Goal: Information Seeking & Learning: Learn about a topic

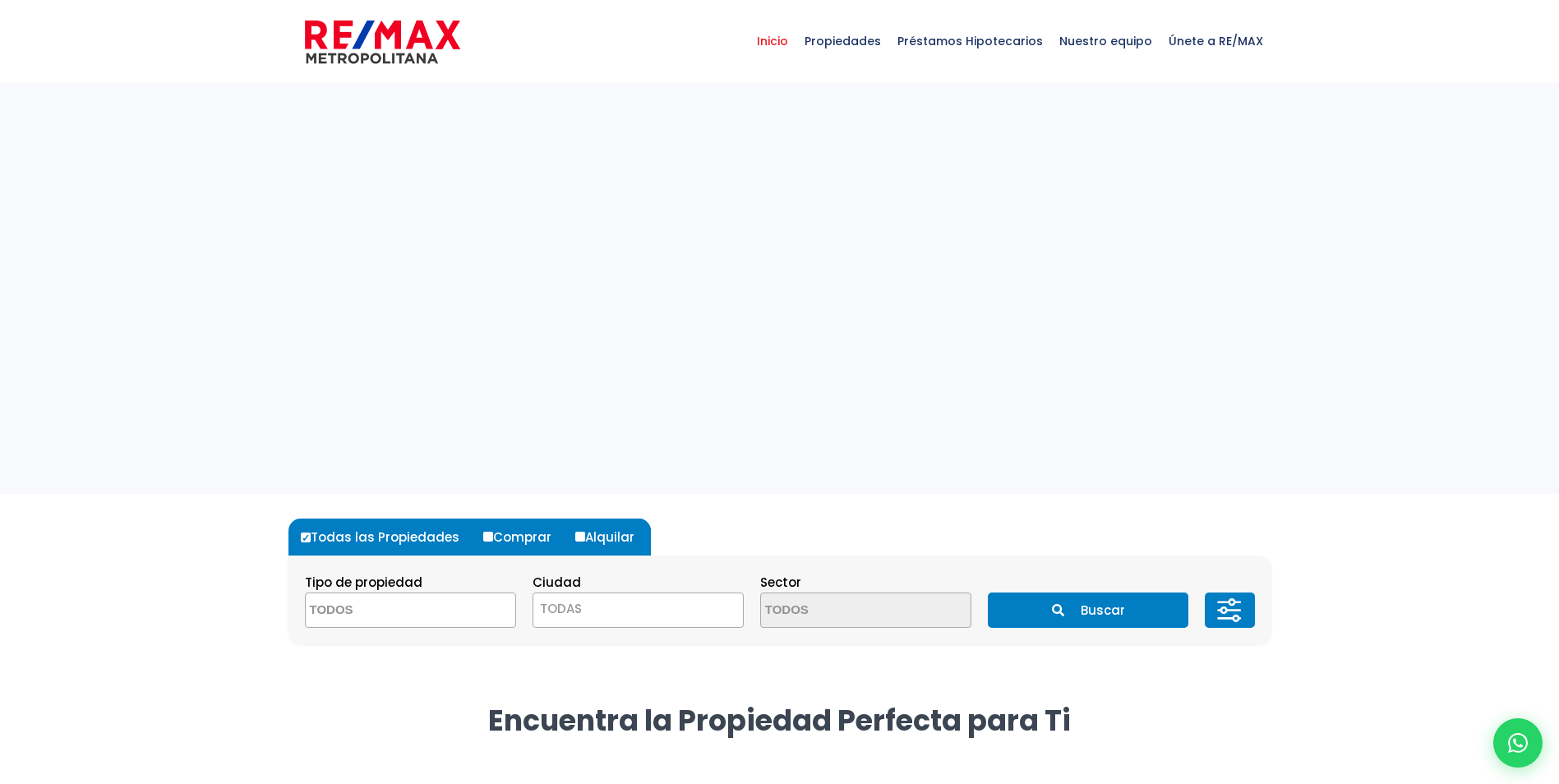
select select
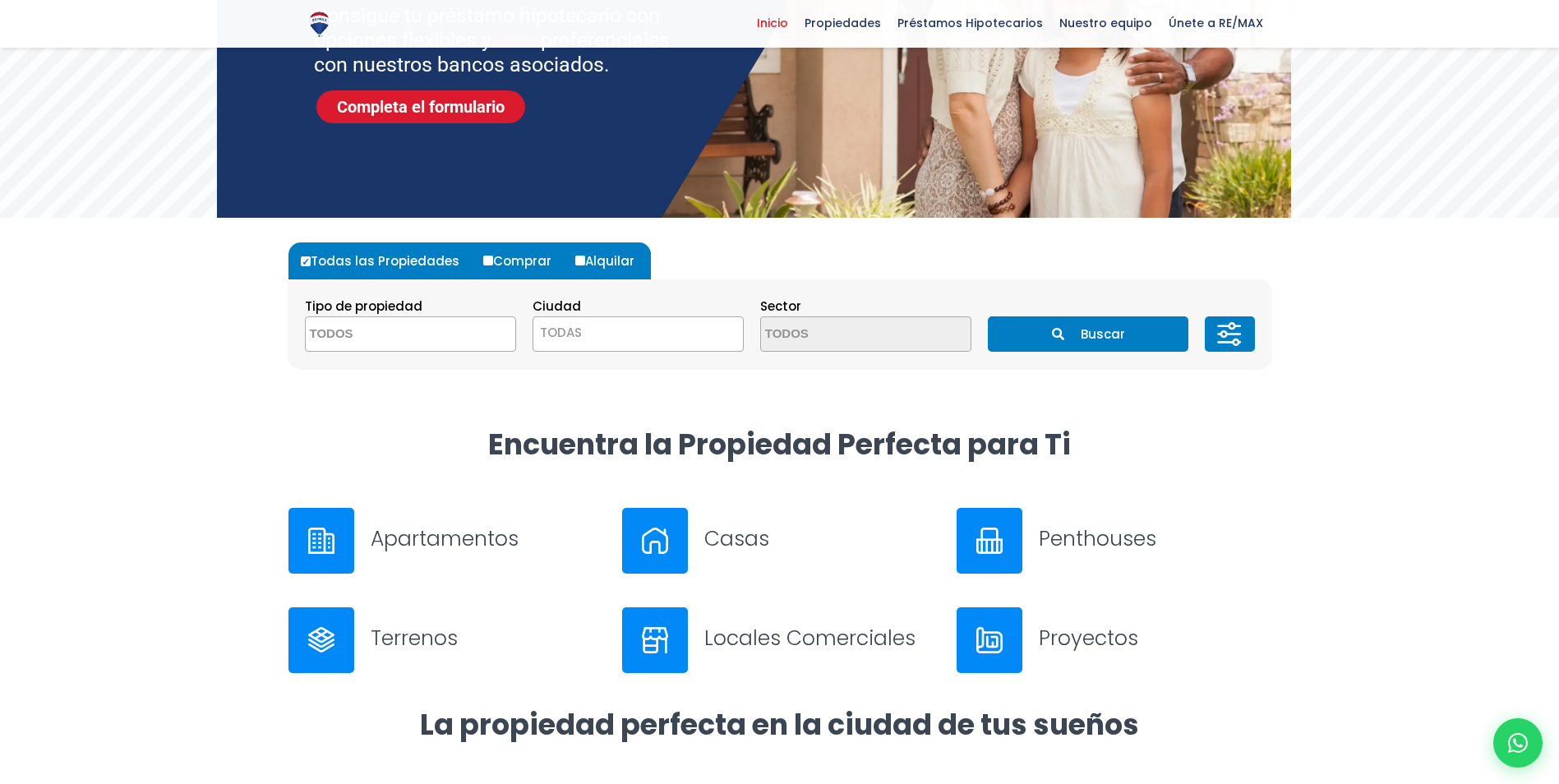
scroll to position [411, 0]
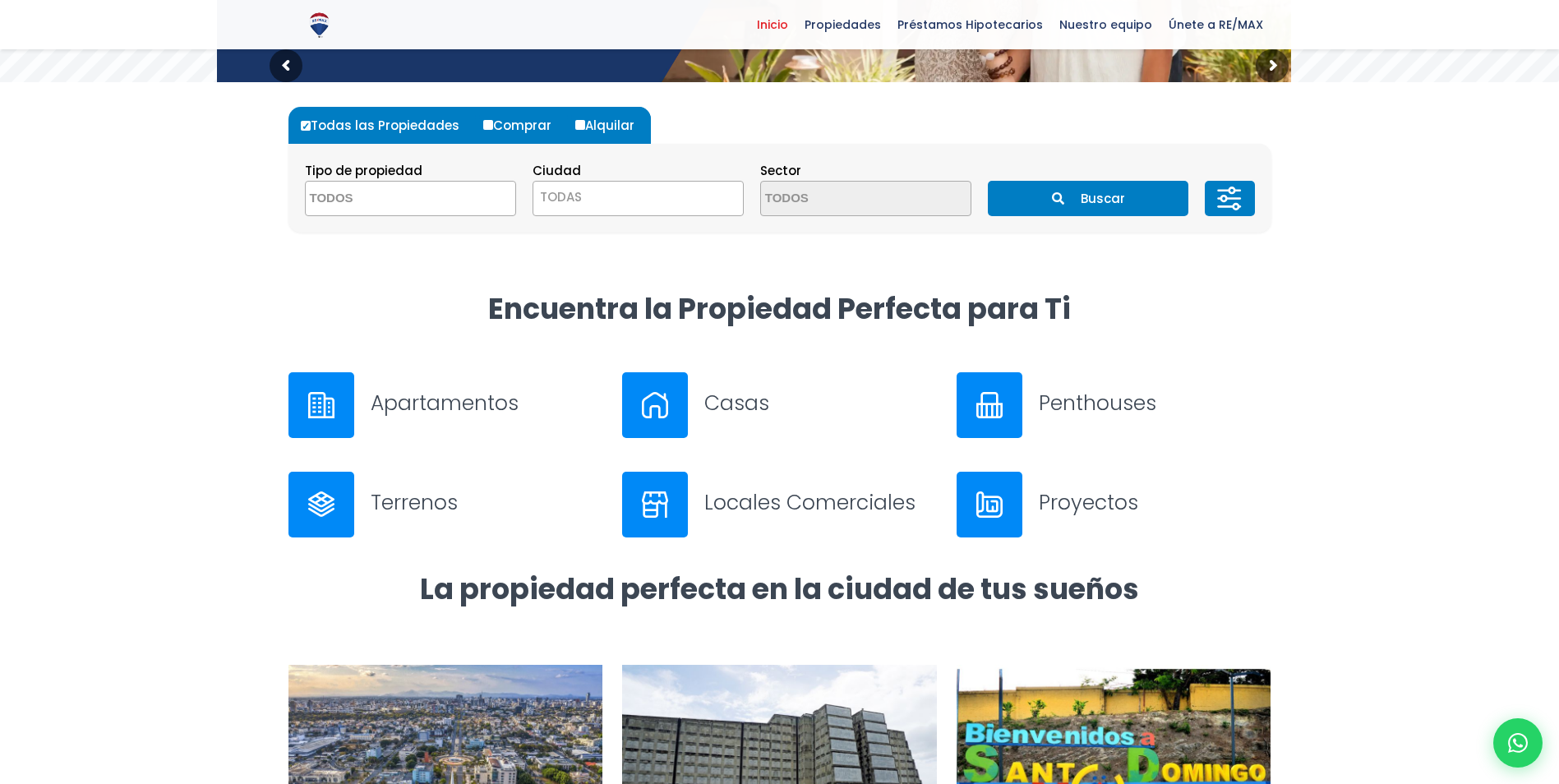
click at [1102, 193] on button "Buscar" at bounding box center [1087, 199] width 200 height 35
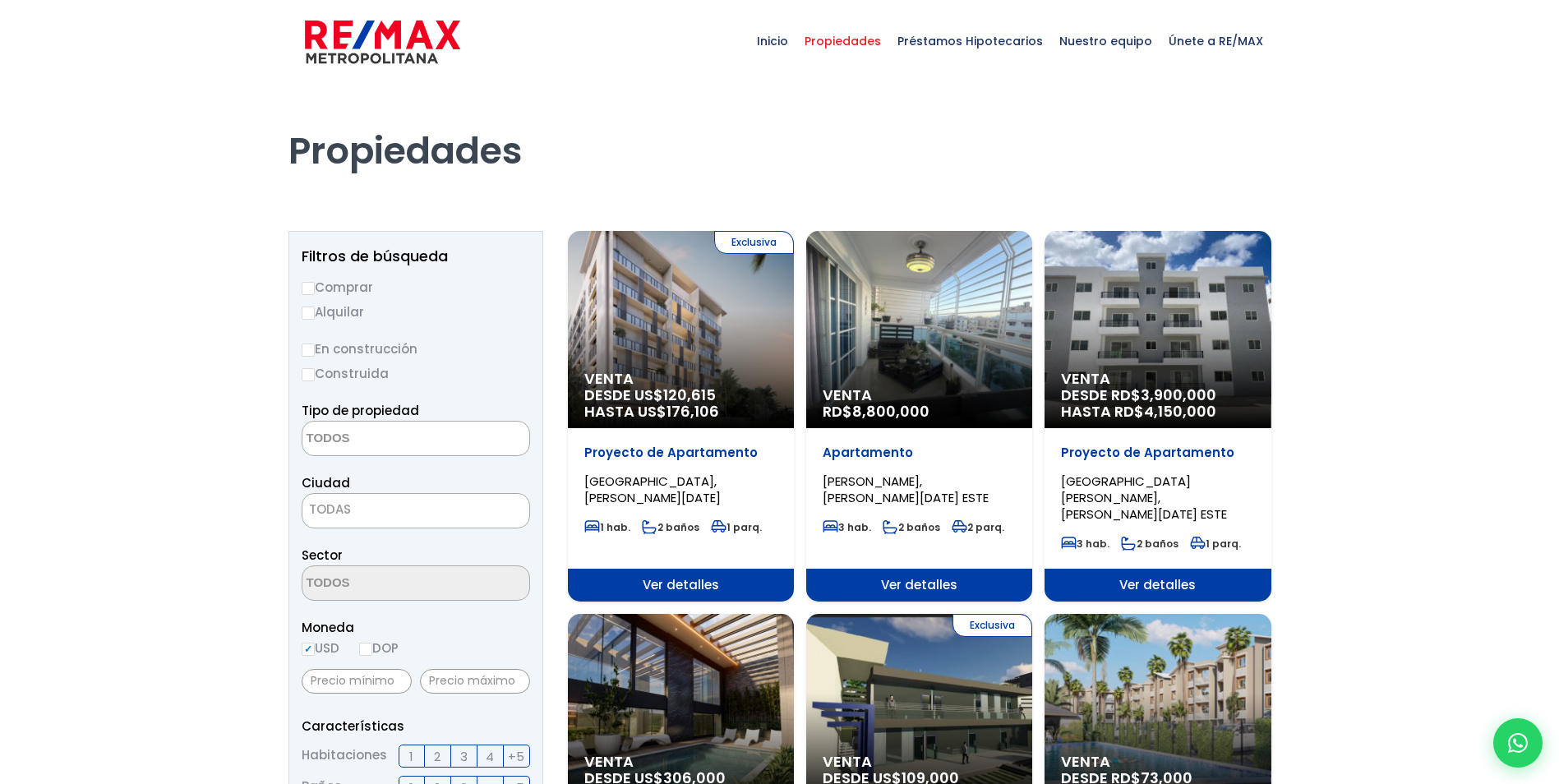
select select
click at [306, 312] on input "Alquilar" at bounding box center [308, 313] width 13 height 13
radio input "true"
click at [370, 649] on input "DOP" at bounding box center [366, 649] width 13 height 13
radio input "true"
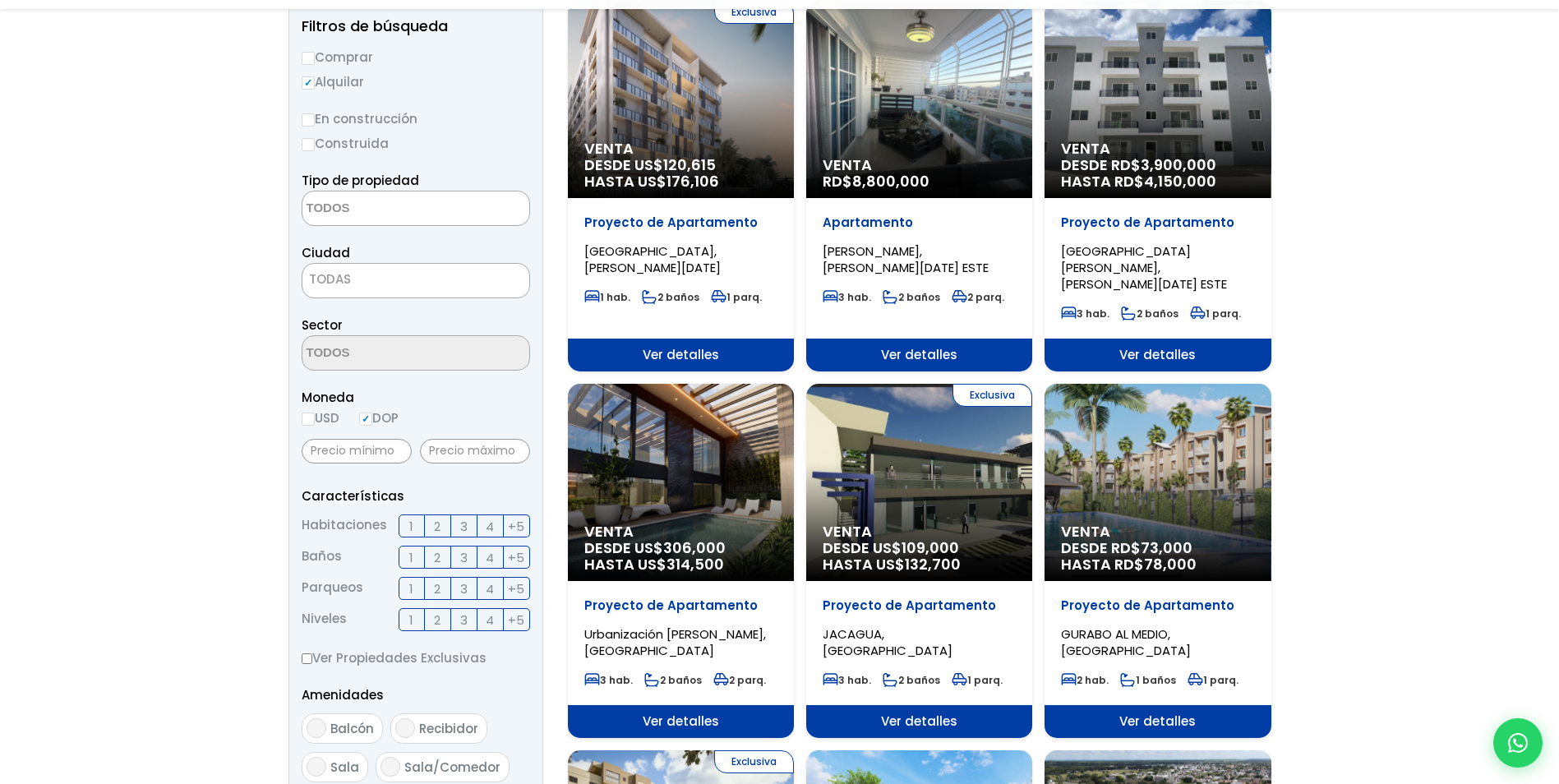
scroll to position [246, 0]
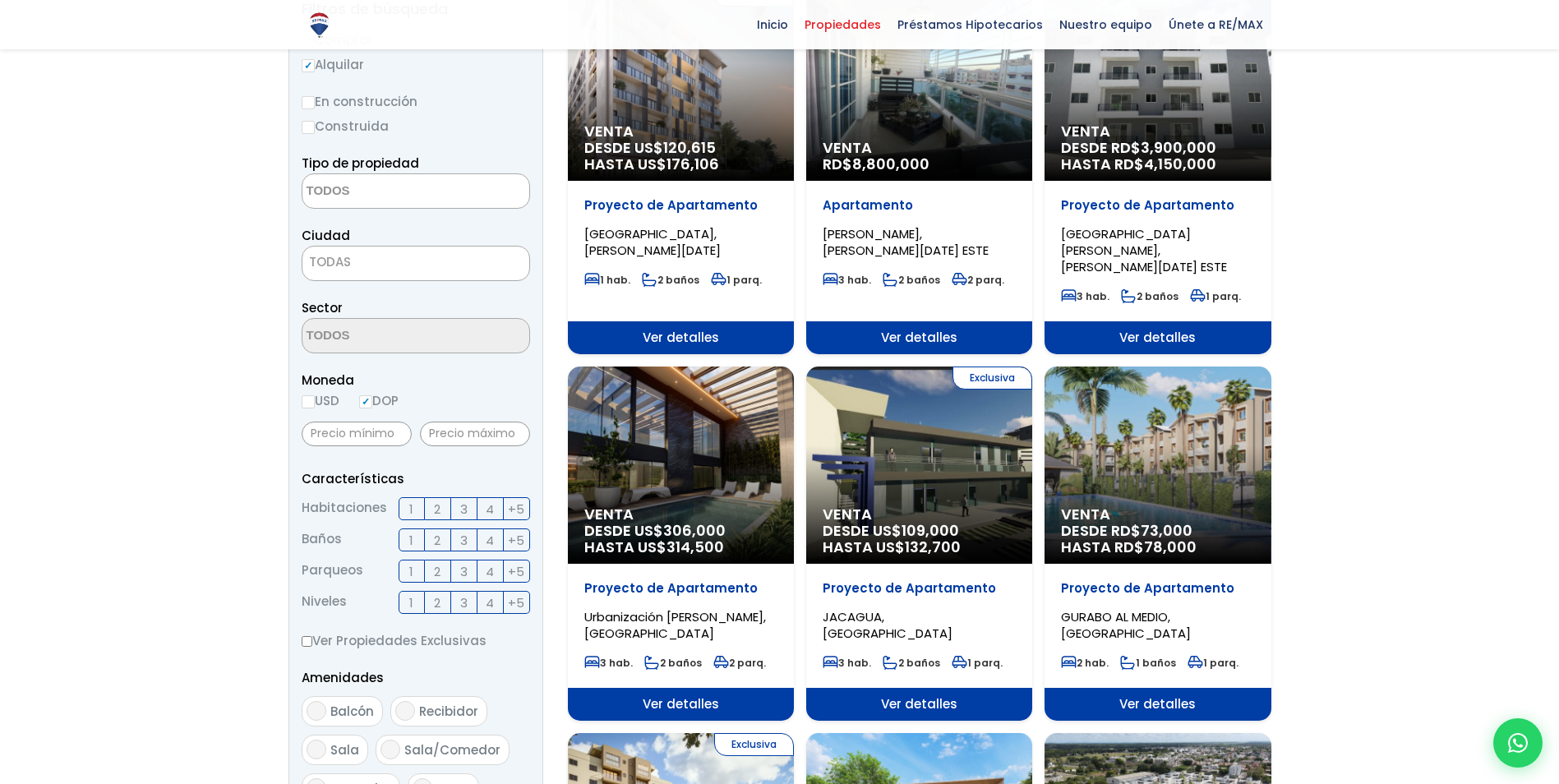
click at [416, 504] on label "1" at bounding box center [411, 508] width 26 height 23
click at [0, 0] on input "1" at bounding box center [0, 0] width 0 height 0
click at [435, 508] on span "2" at bounding box center [437, 509] width 7 height 21
click at [0, 0] on input "2" at bounding box center [0, 0] width 0 height 0
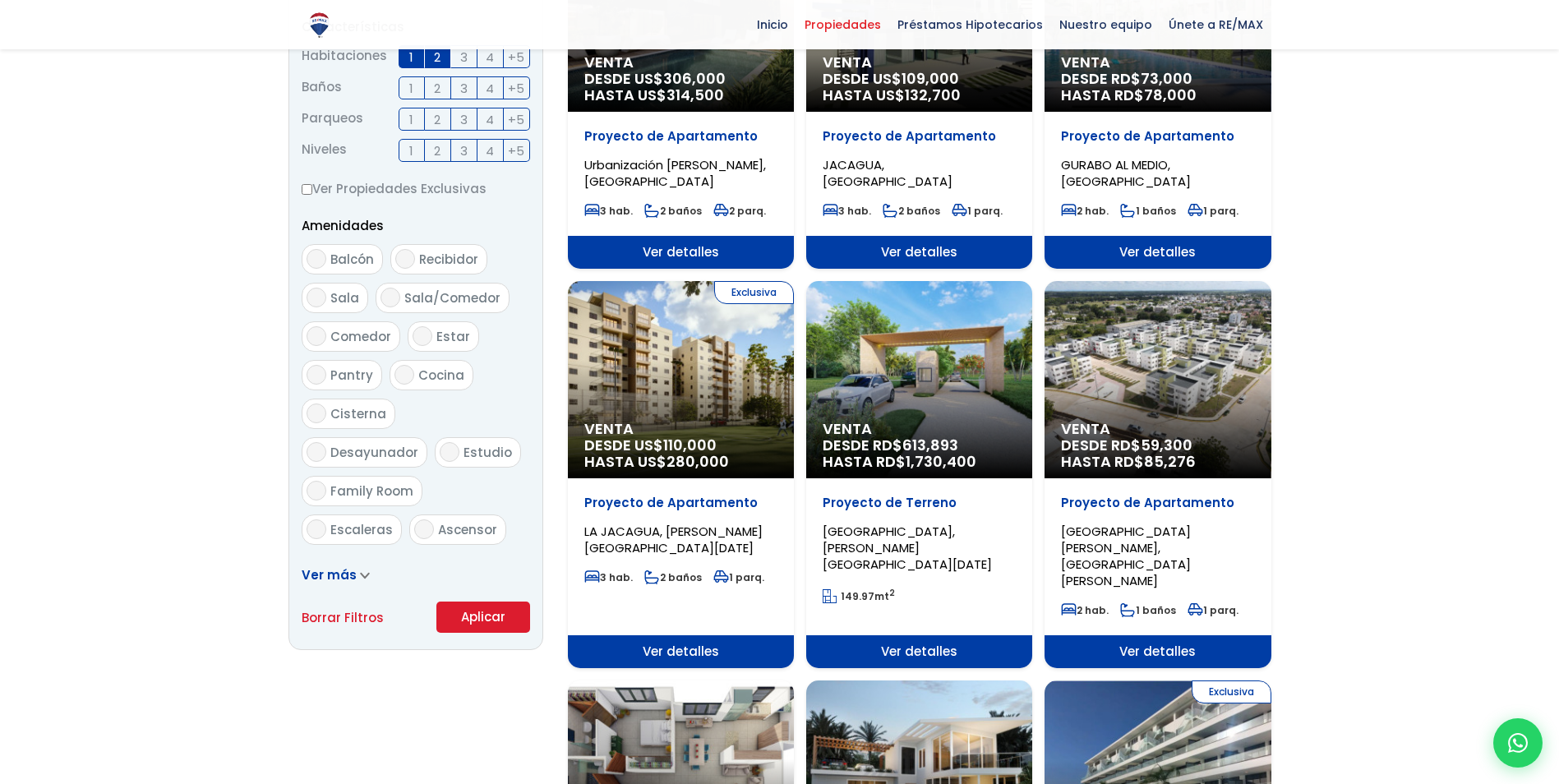
scroll to position [740, 0]
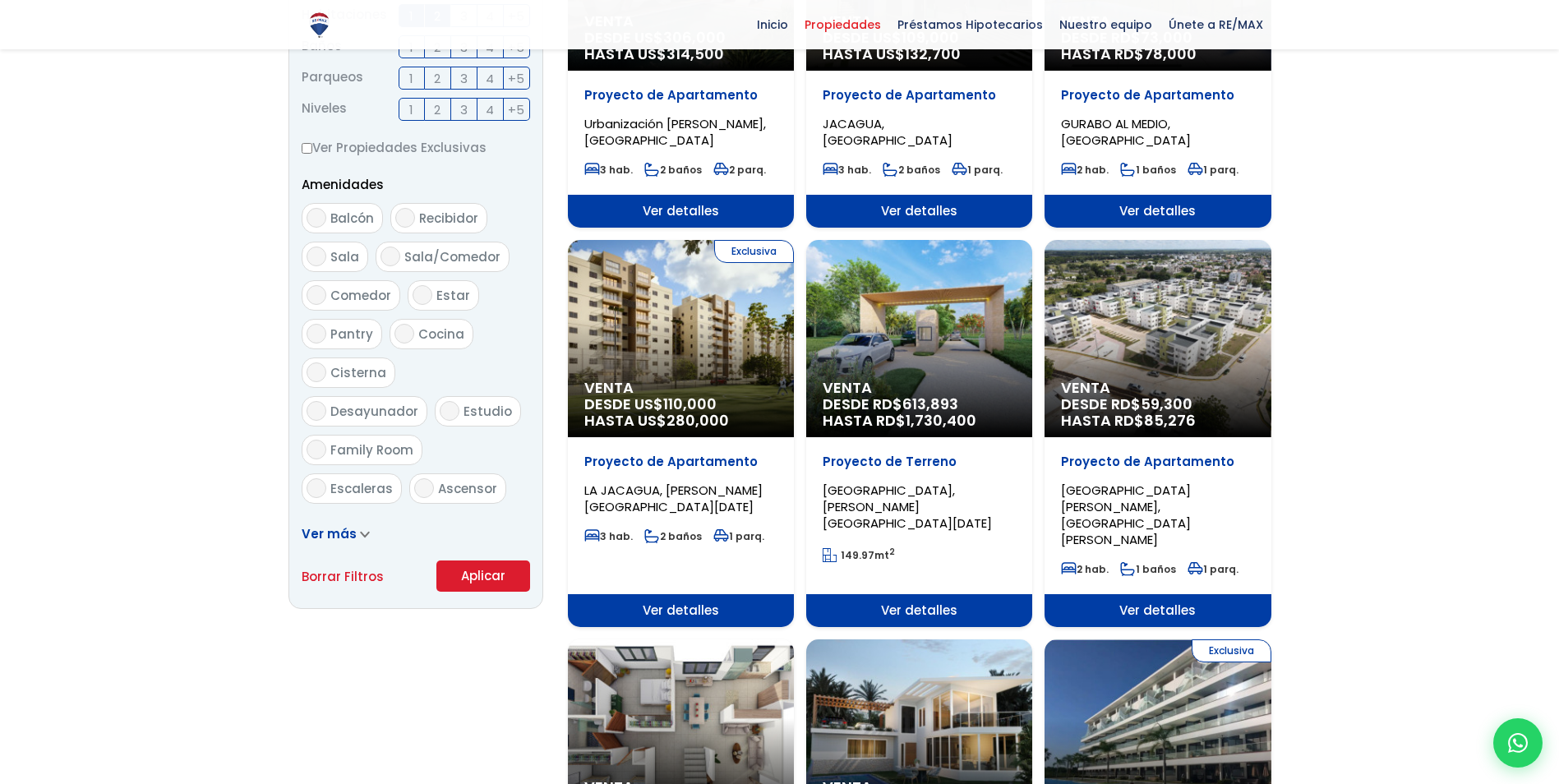
click at [479, 575] on button "Aplicar" at bounding box center [483, 575] width 94 height 31
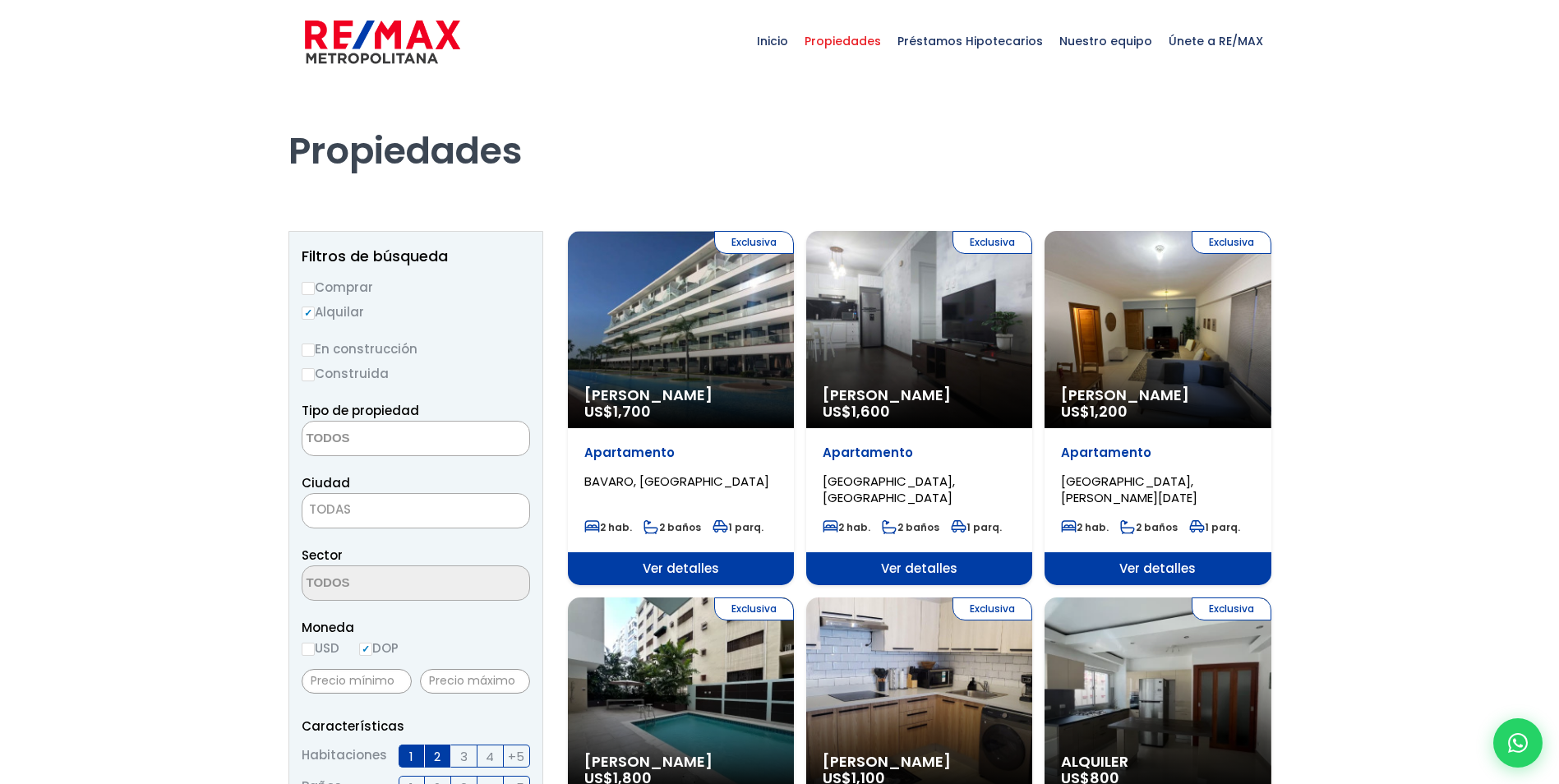
select select
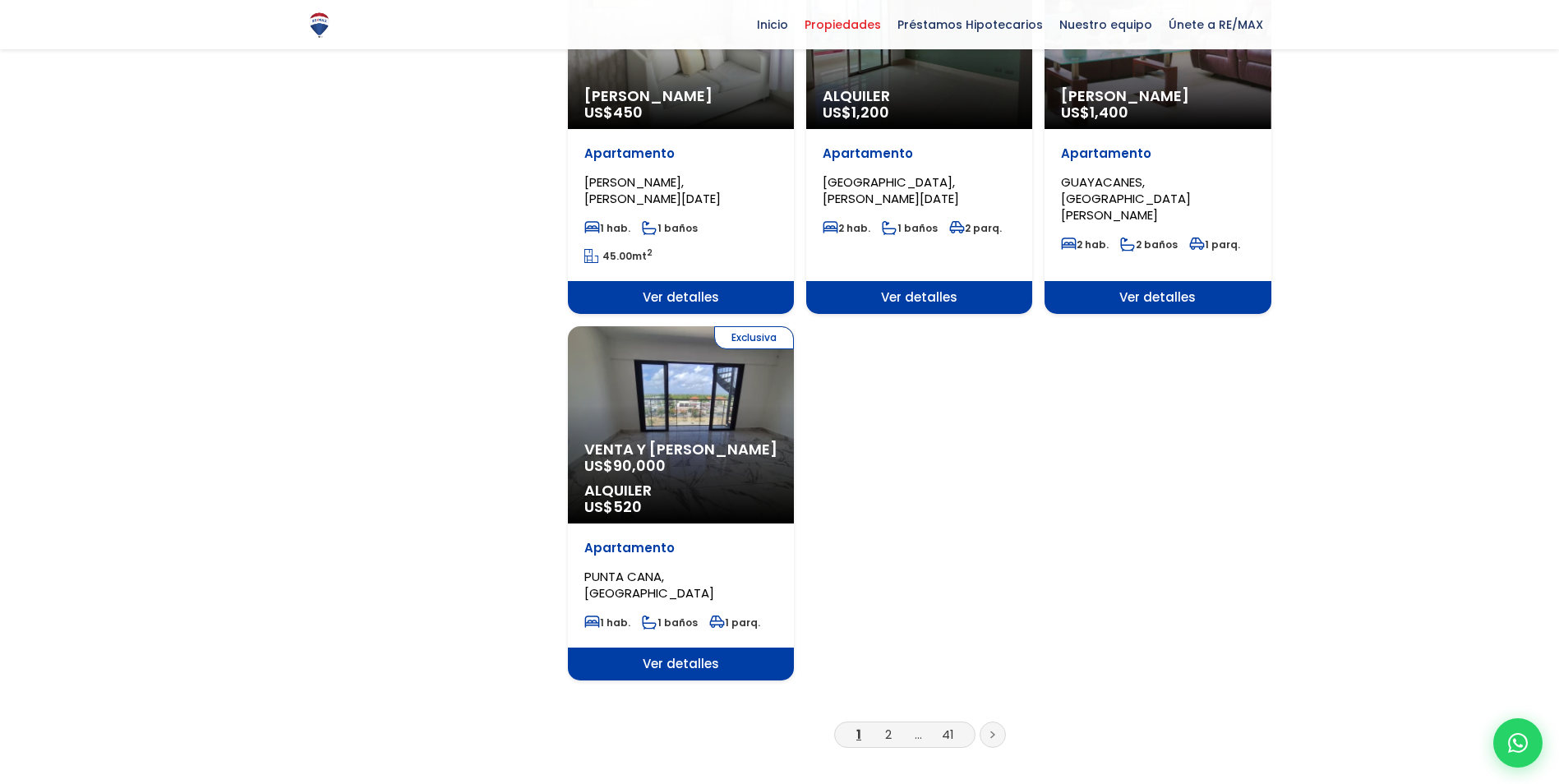
scroll to position [1890, 0]
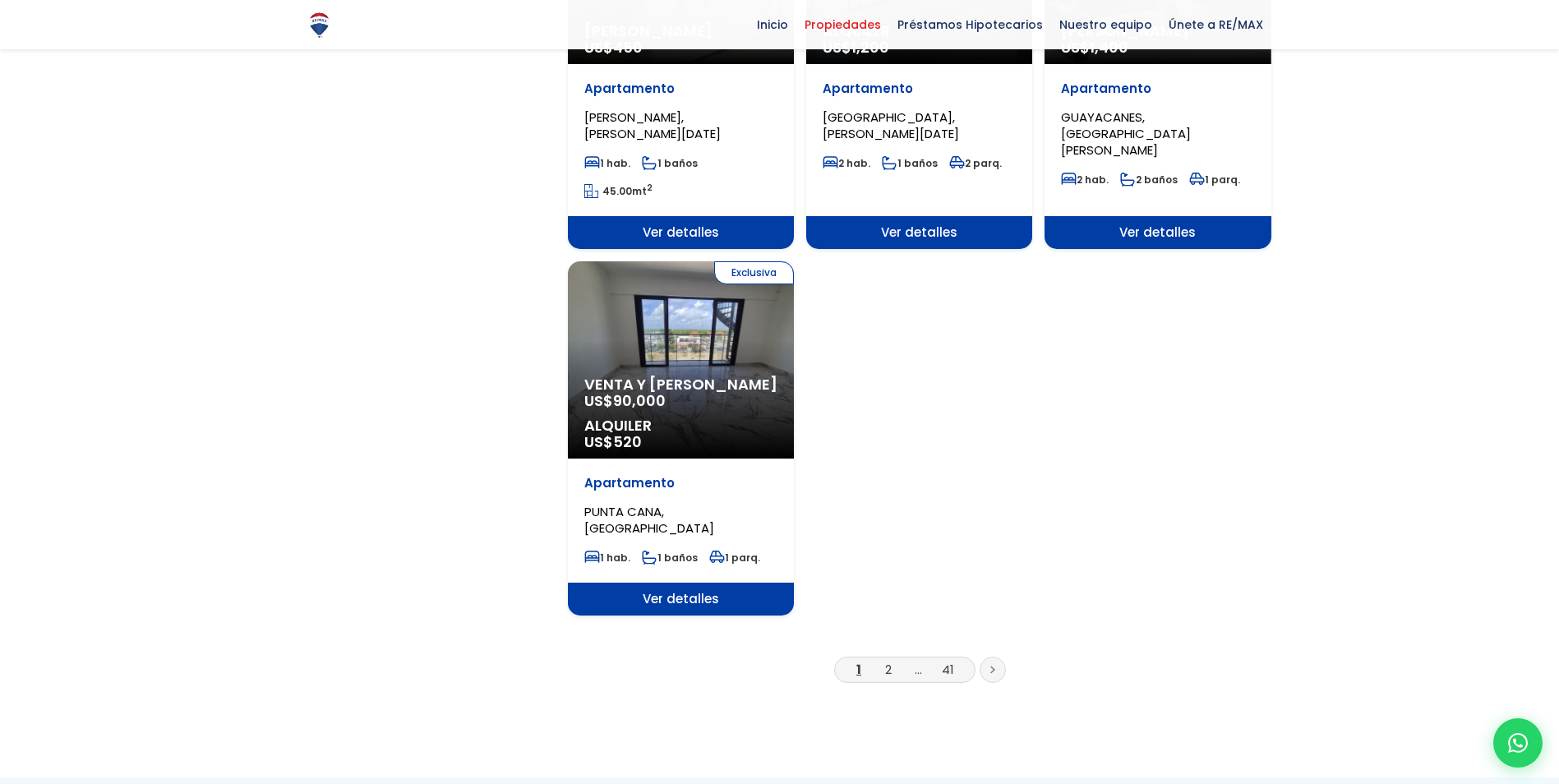
click at [999, 657] on link at bounding box center [992, 669] width 26 height 26
click at [989, 657] on link at bounding box center [992, 669] width 26 height 26
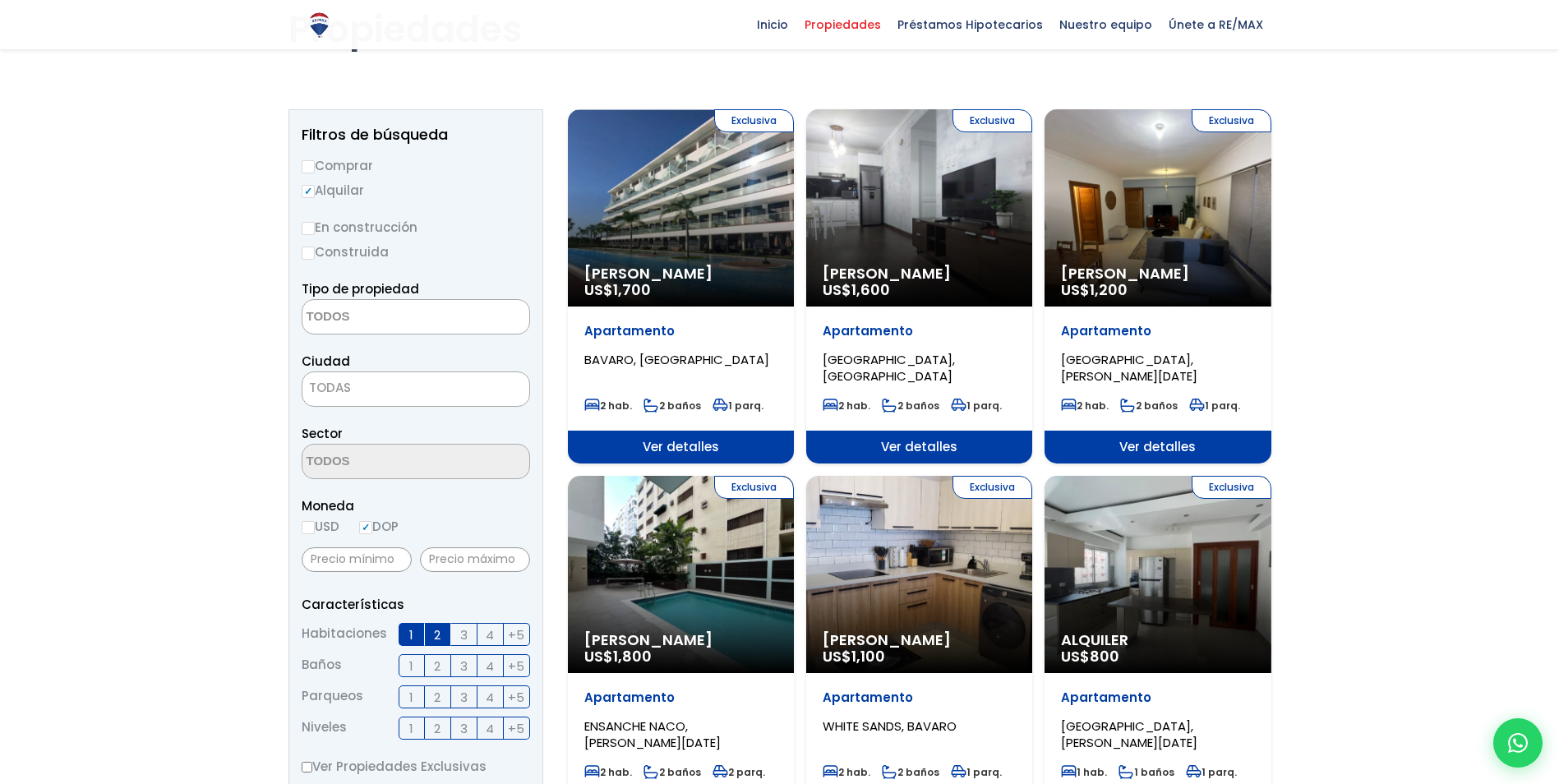
scroll to position [82, 0]
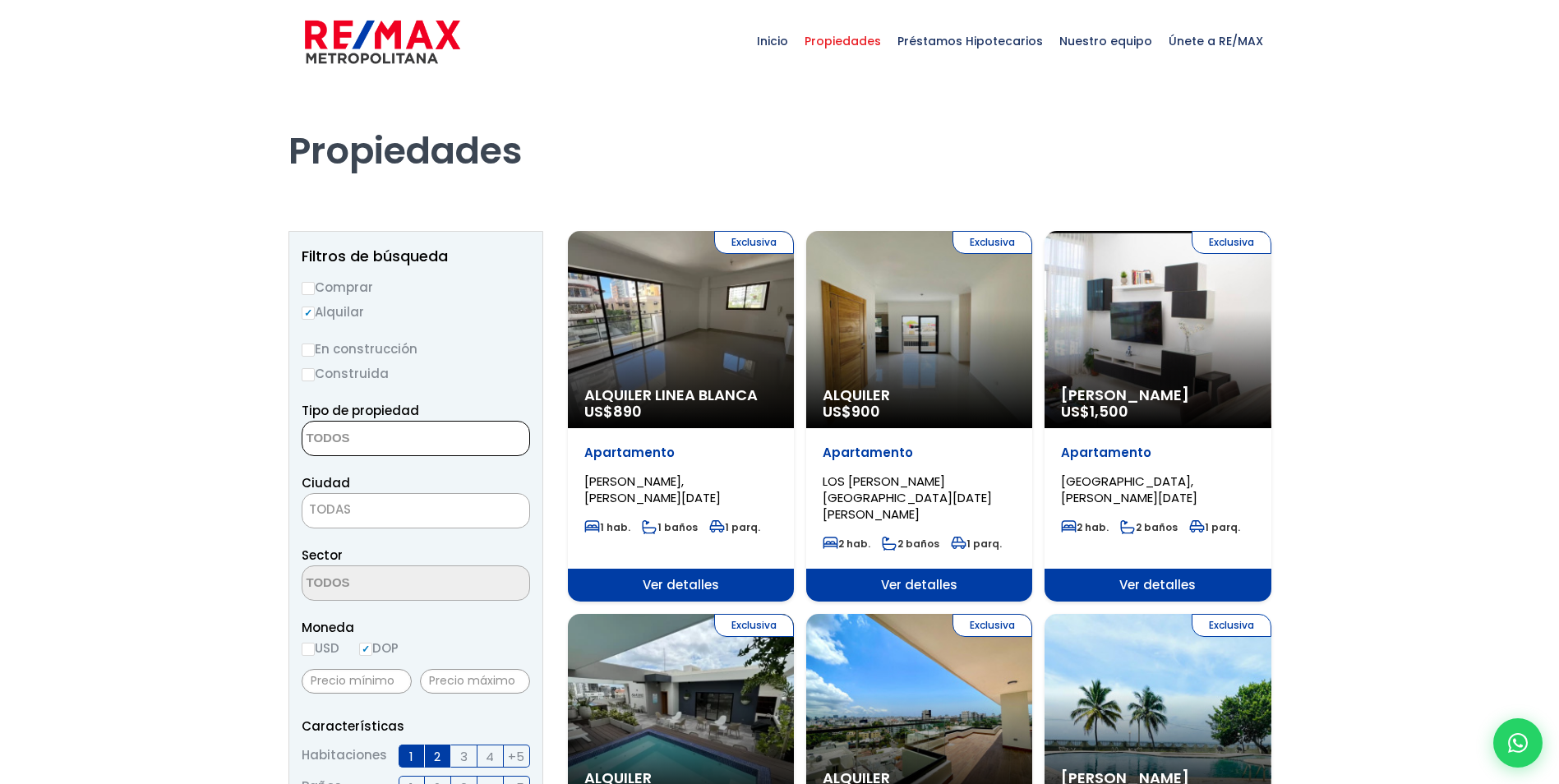
click at [336, 430] on textarea "Search" at bounding box center [382, 439] width 159 height 35
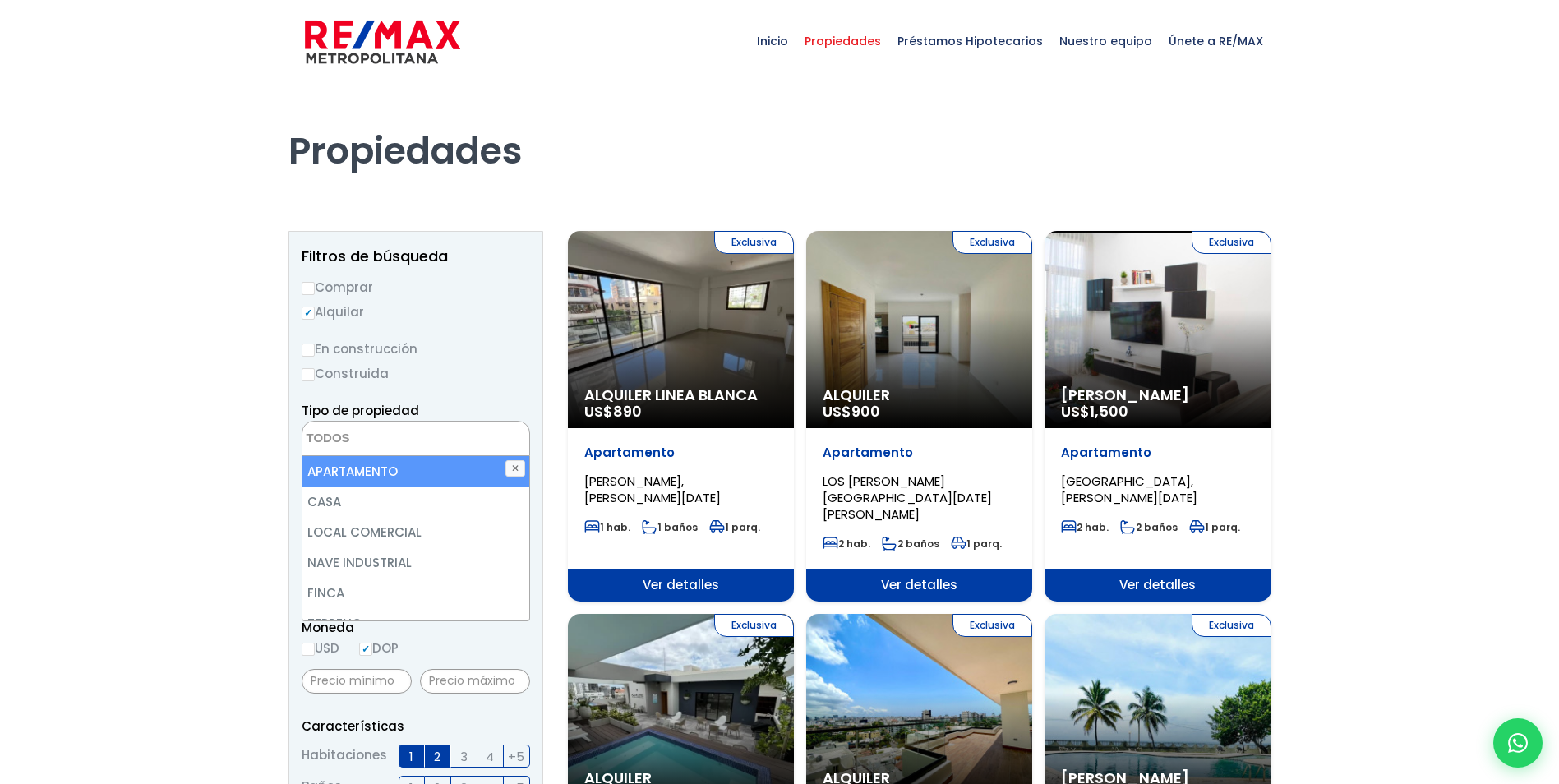
click at [373, 464] on li "APARTAMENTO" at bounding box center [416, 472] width 227 height 30
select select "apartment"
click at [354, 474] on li "APARTAMENTO" at bounding box center [416, 472] width 227 height 30
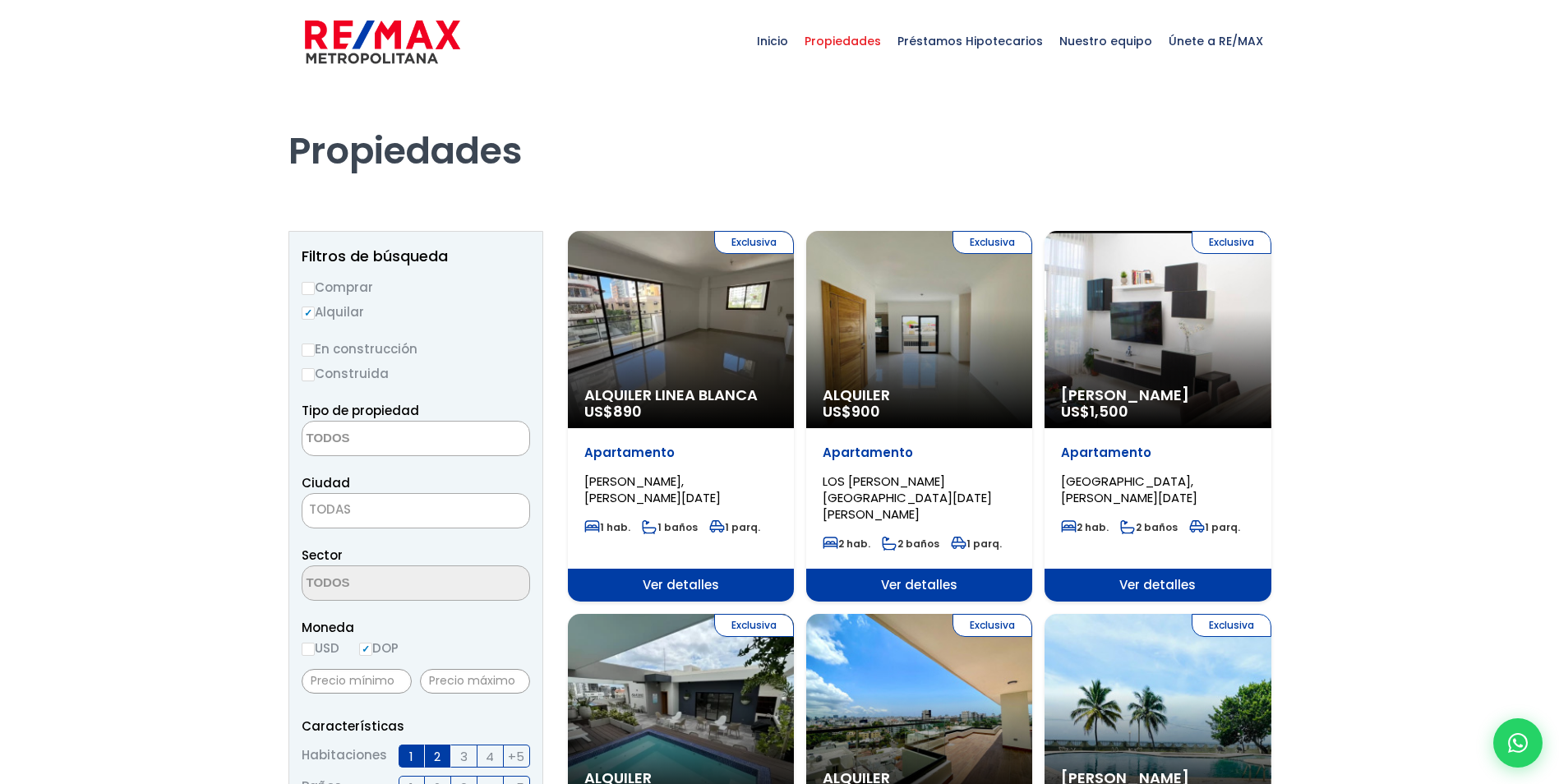
click at [354, 441] on textarea "Search" at bounding box center [382, 439] width 159 height 35
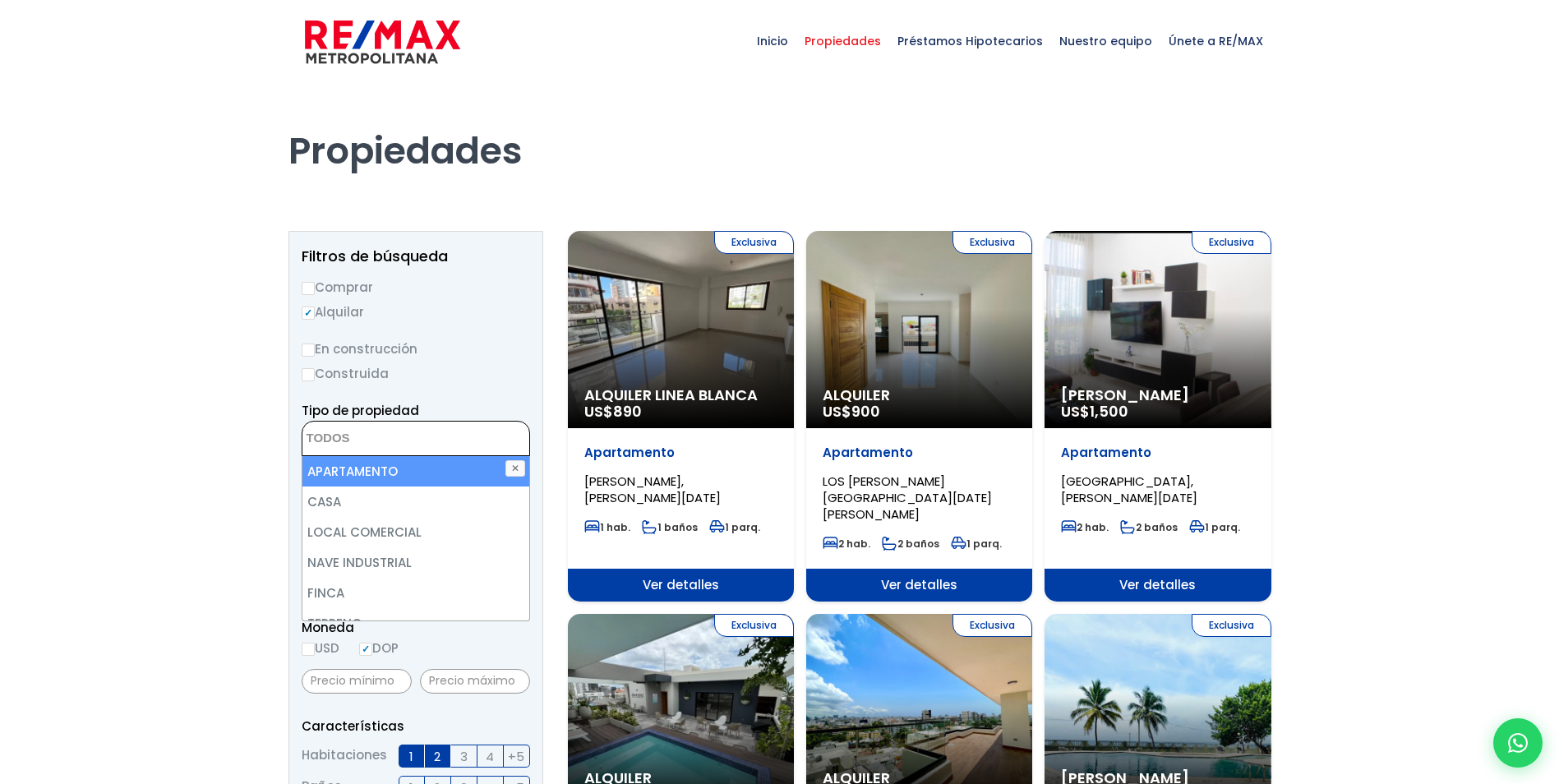
click at [345, 467] on li "APARTAMENTO" at bounding box center [416, 472] width 227 height 30
select select "apartment"
click at [345, 467] on li "APARTAMENTO" at bounding box center [416, 472] width 227 height 30
click at [344, 472] on li "APARTAMENTO" at bounding box center [416, 472] width 227 height 30
select select "apartment"
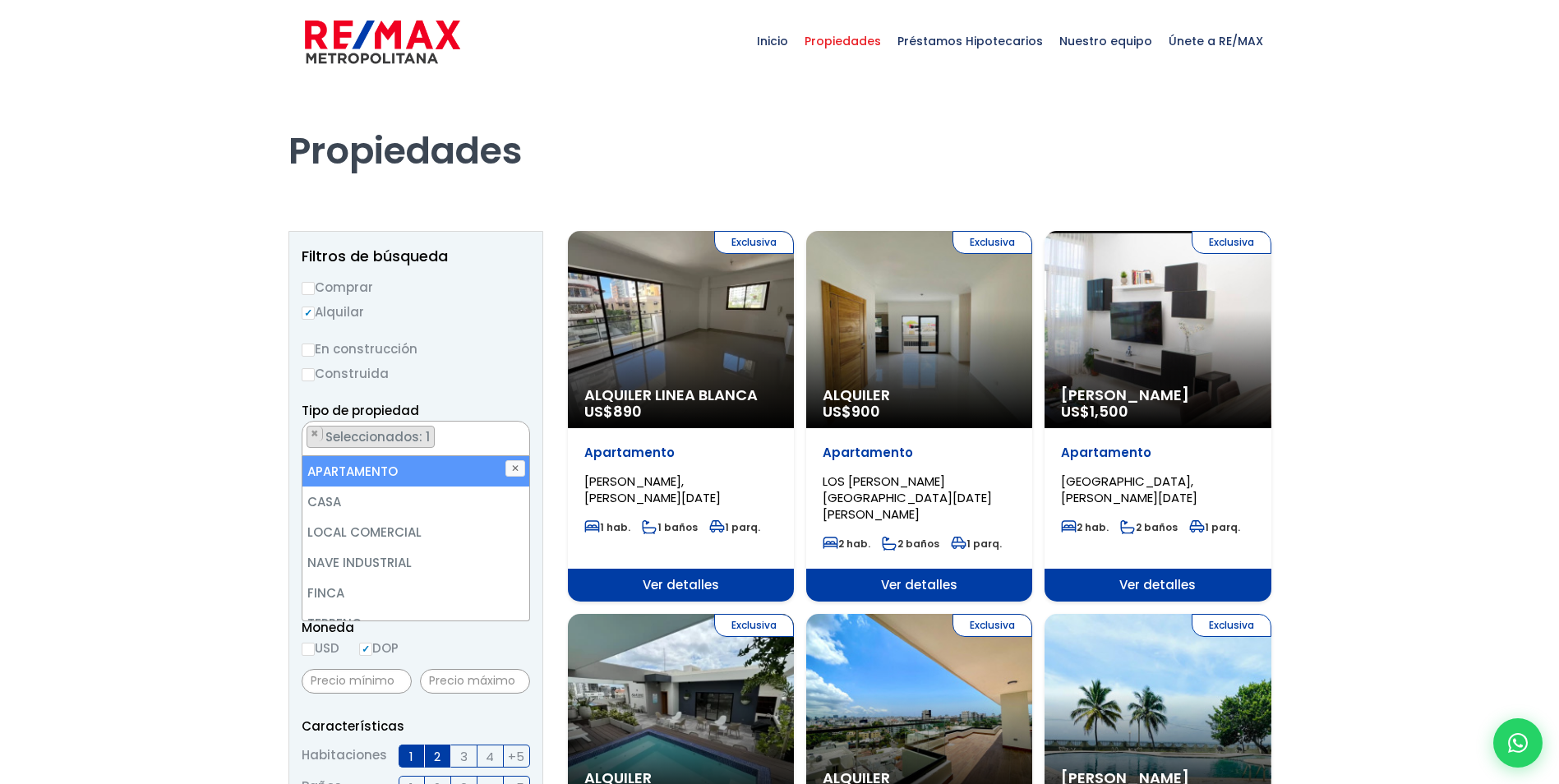
click at [344, 472] on li "APARTAMENTO" at bounding box center [416, 472] width 227 height 30
click at [373, 474] on li "APARTAMENTO" at bounding box center [416, 472] width 227 height 30
select select "apartment"
click at [375, 436] on span "Seleccionados: 1" at bounding box center [379, 436] width 110 height 18
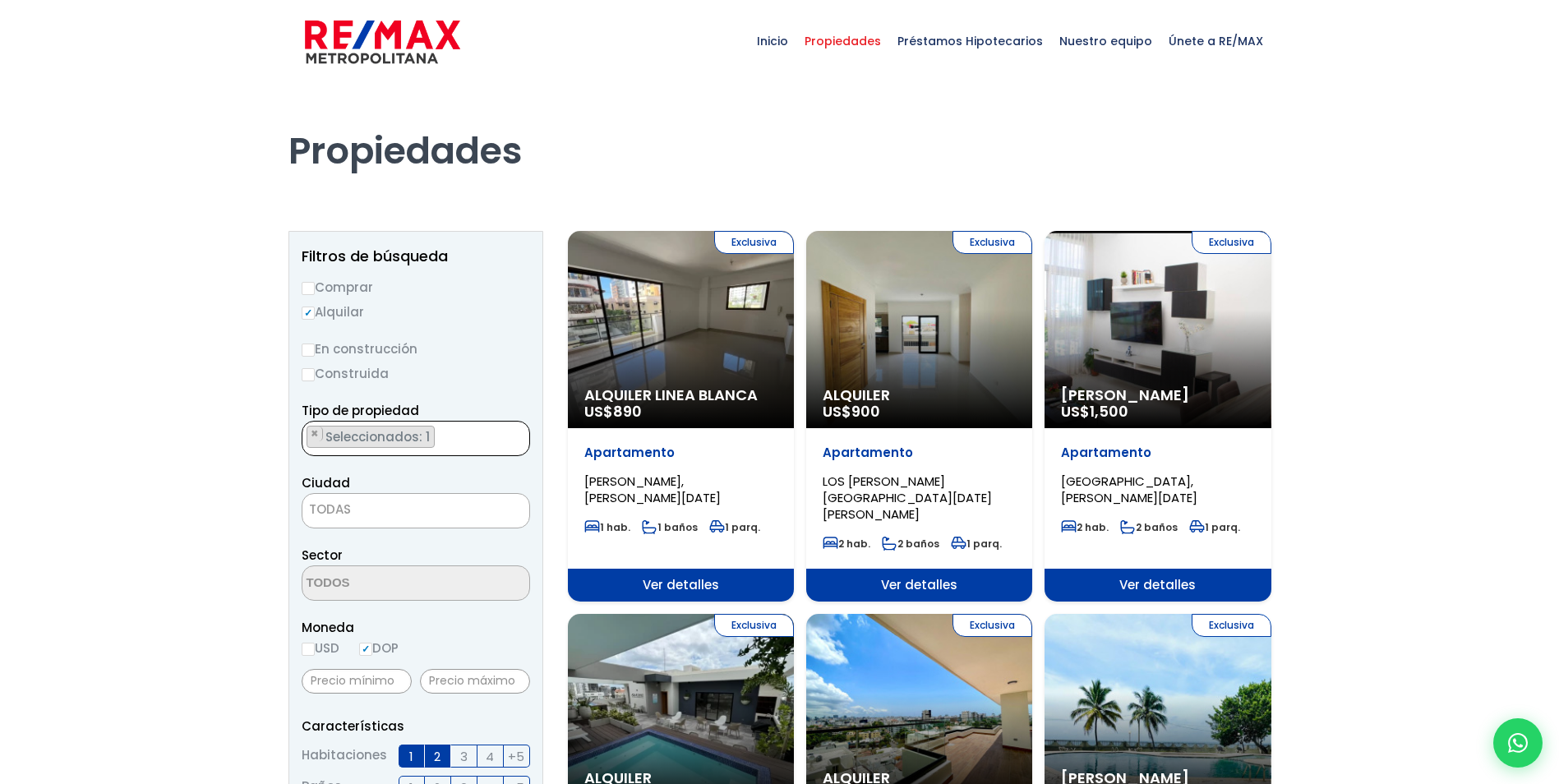
click at [469, 449] on ul "× Seleccionados: 1" at bounding box center [405, 439] width 206 height 35
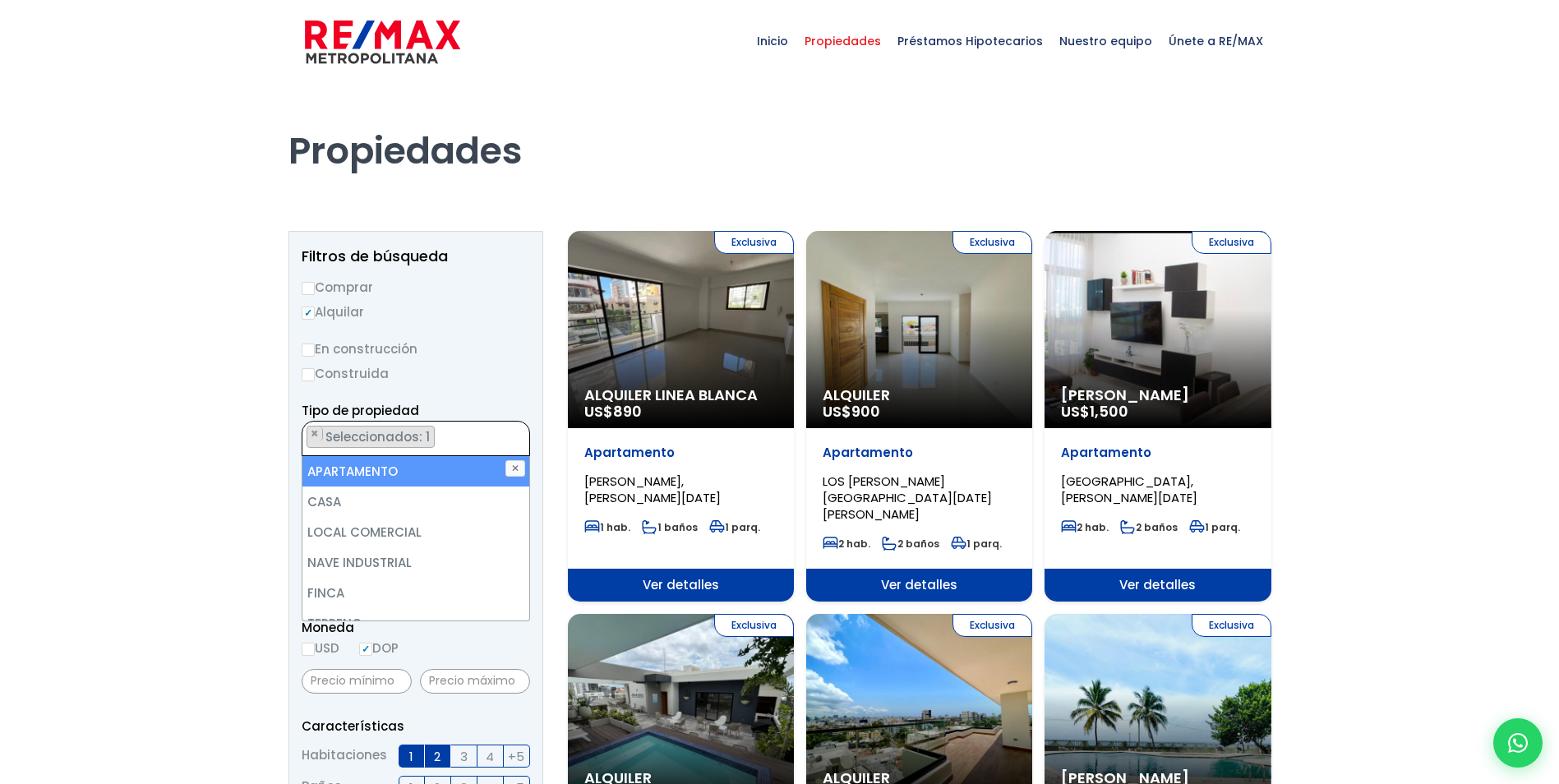
click at [369, 471] on li "APARTAMENTO" at bounding box center [416, 472] width 227 height 30
click at [372, 473] on li "APARTAMENTO" at bounding box center [416, 472] width 227 height 30
select select "apartment"
click at [364, 472] on li "APARTAMENTO" at bounding box center [416, 472] width 227 height 30
select select
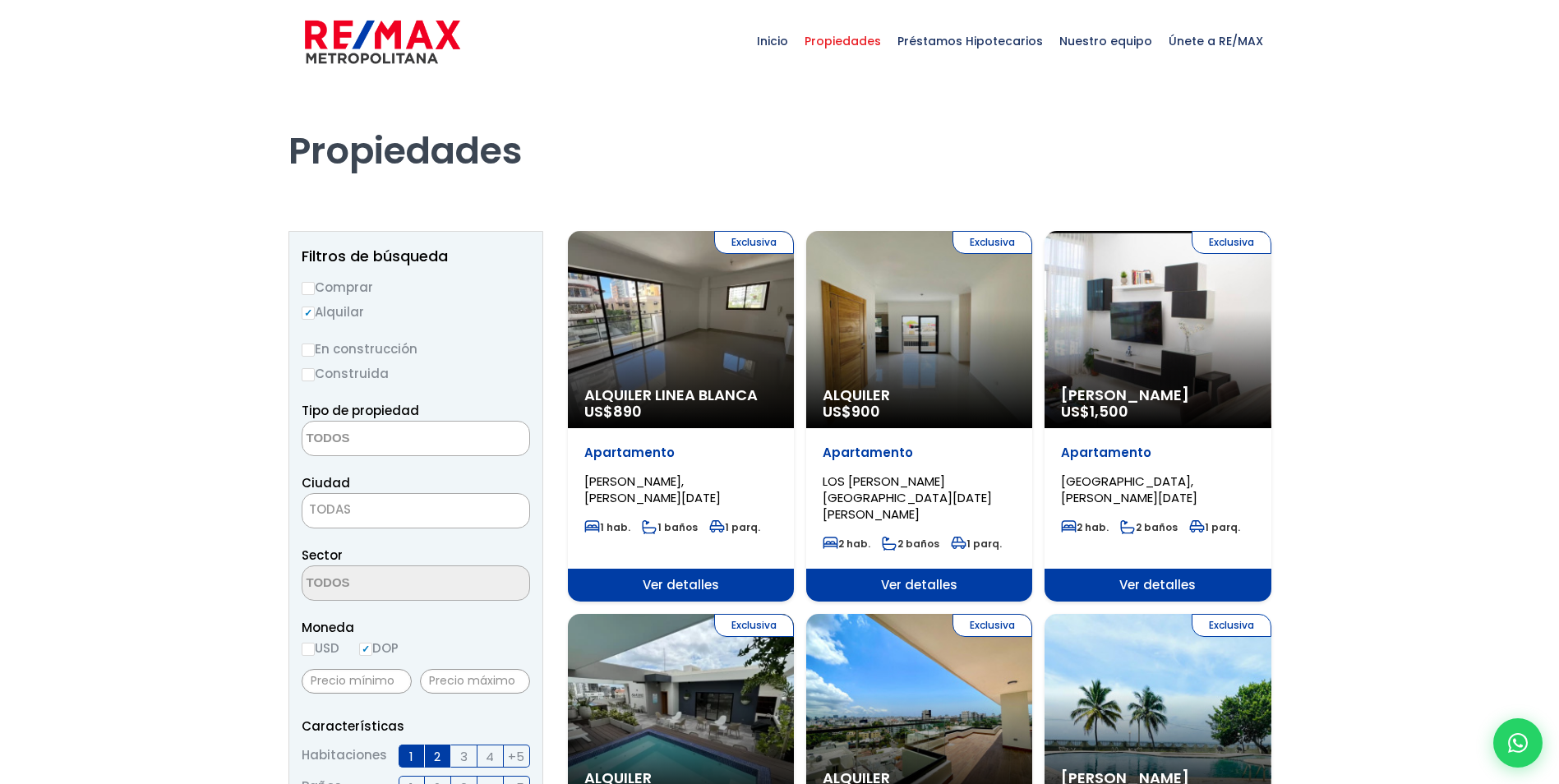
click at [328, 513] on span "TODAS" at bounding box center [330, 508] width 42 height 18
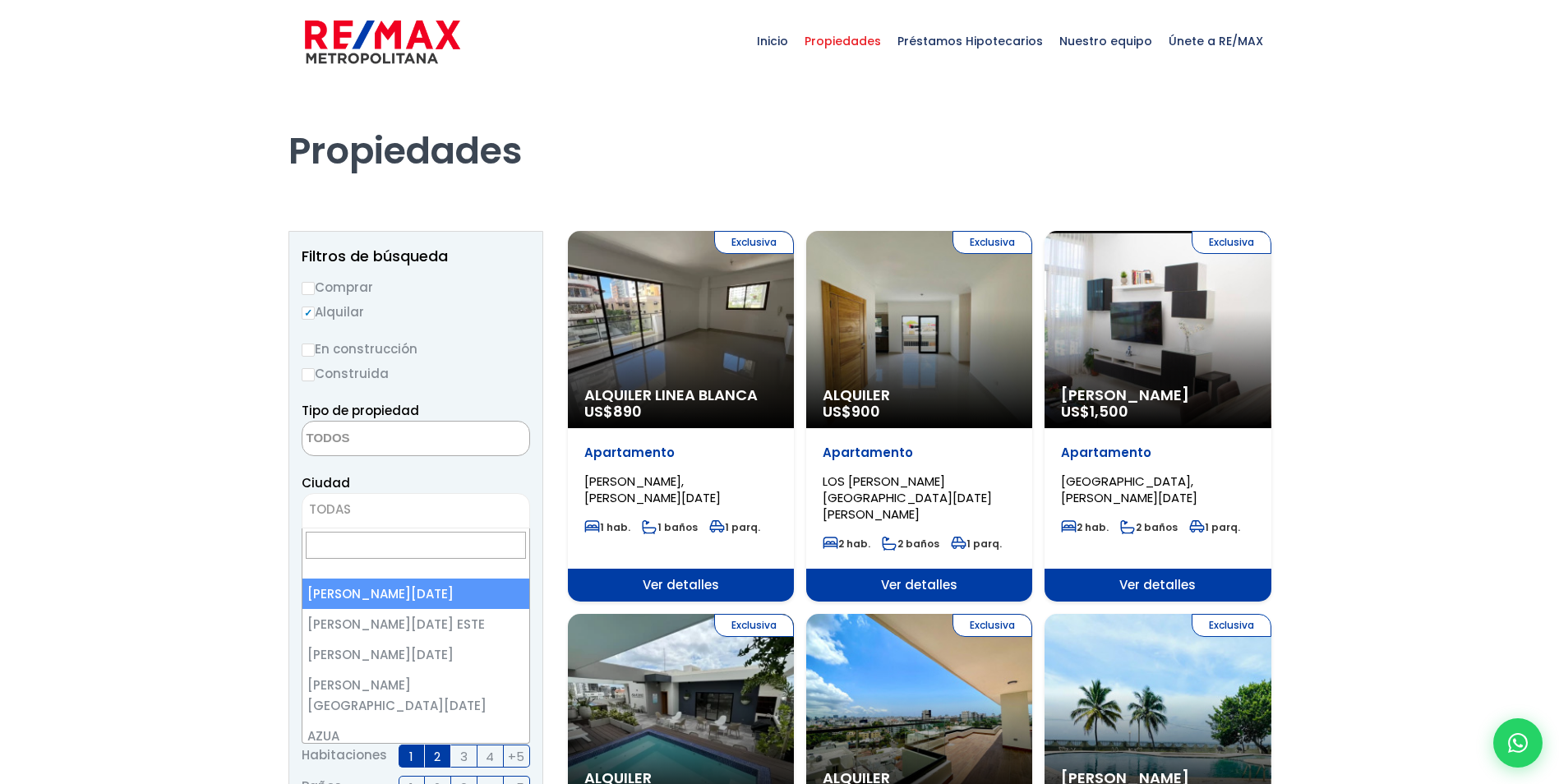
select select "1"
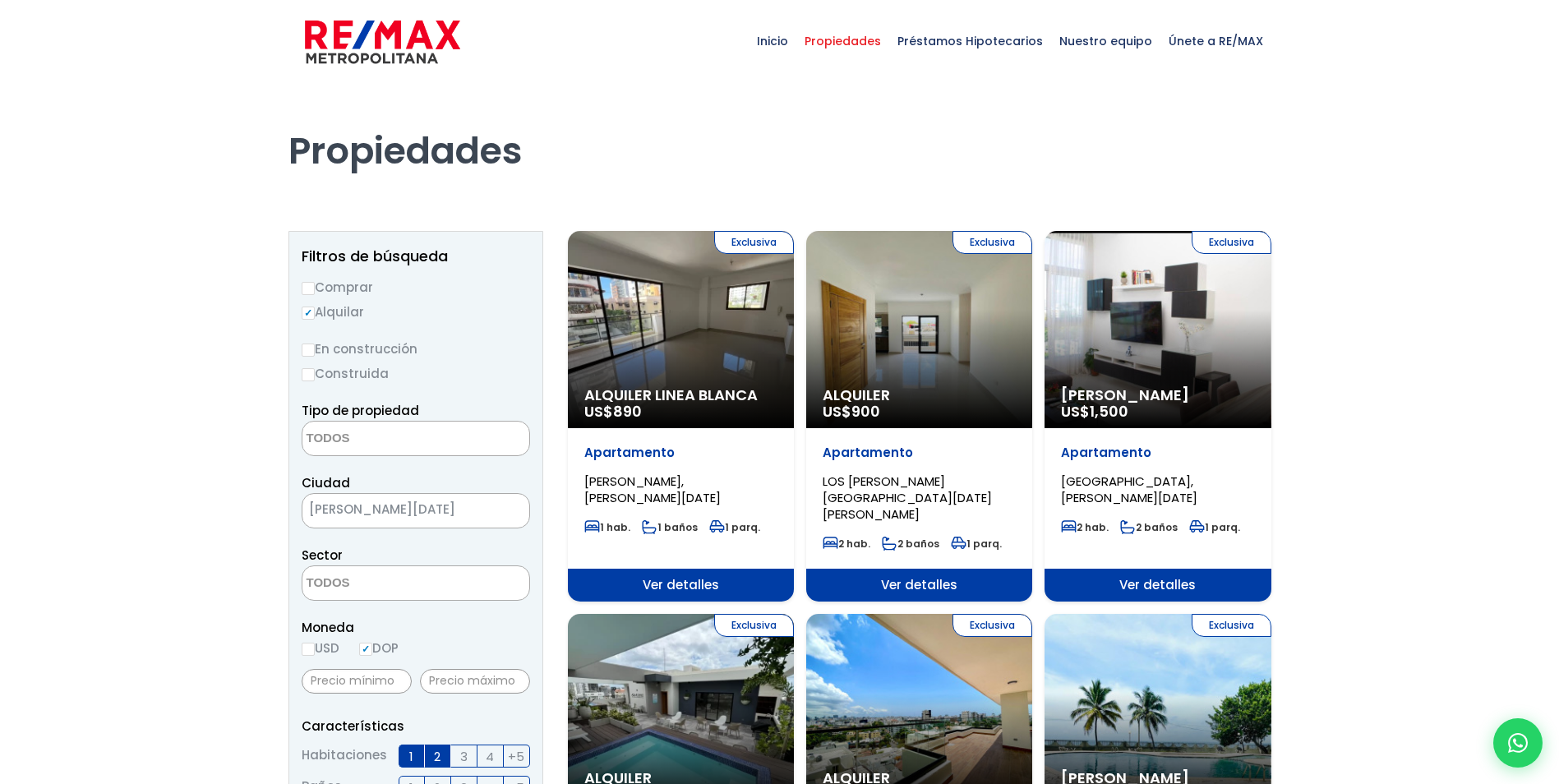
click at [355, 440] on textarea "Search" at bounding box center [382, 439] width 159 height 35
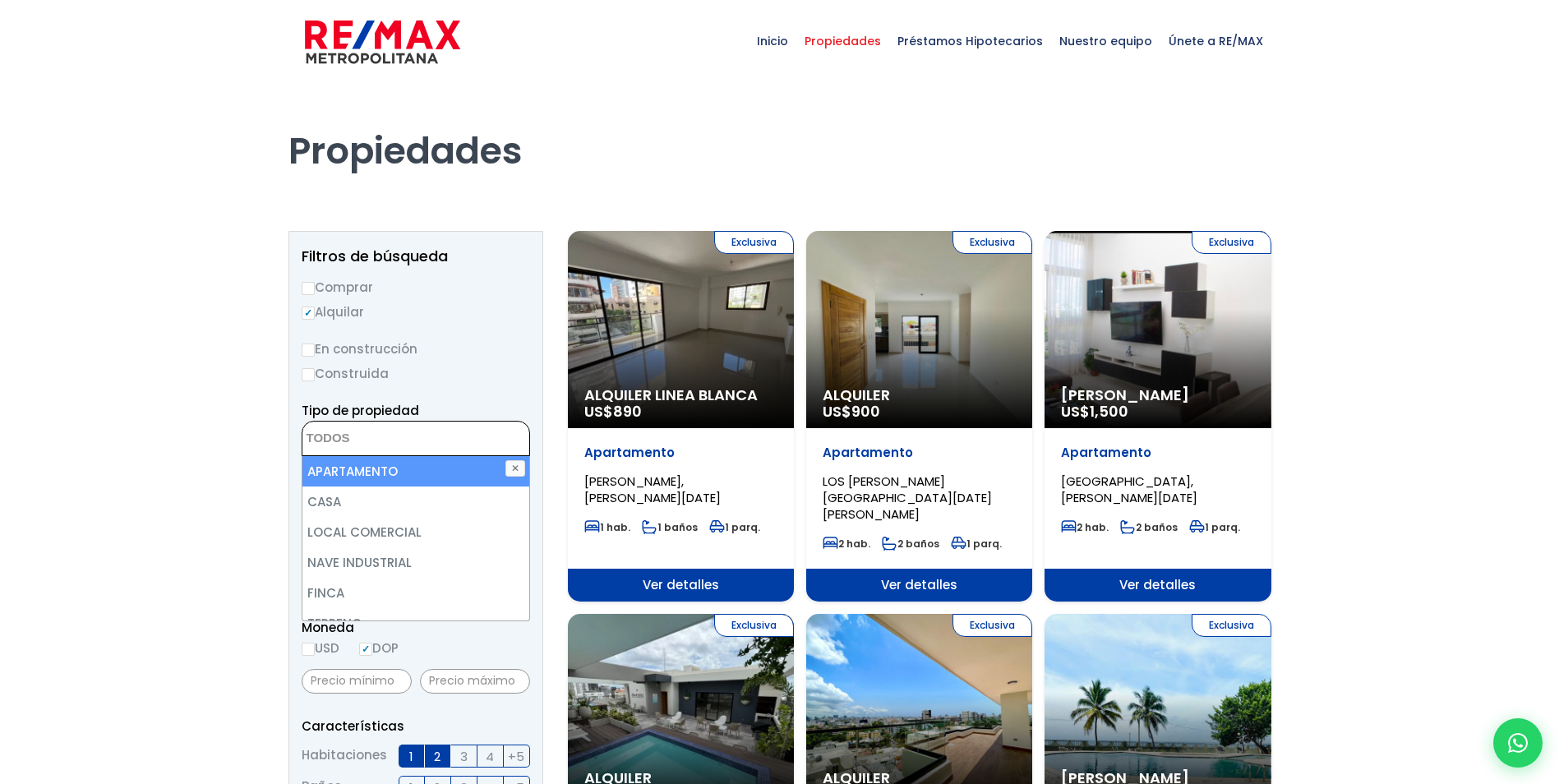
click at [371, 471] on li "APARTAMENTO" at bounding box center [416, 472] width 227 height 30
select select "apartment"
click at [514, 467] on button "✕" at bounding box center [515, 468] width 20 height 17
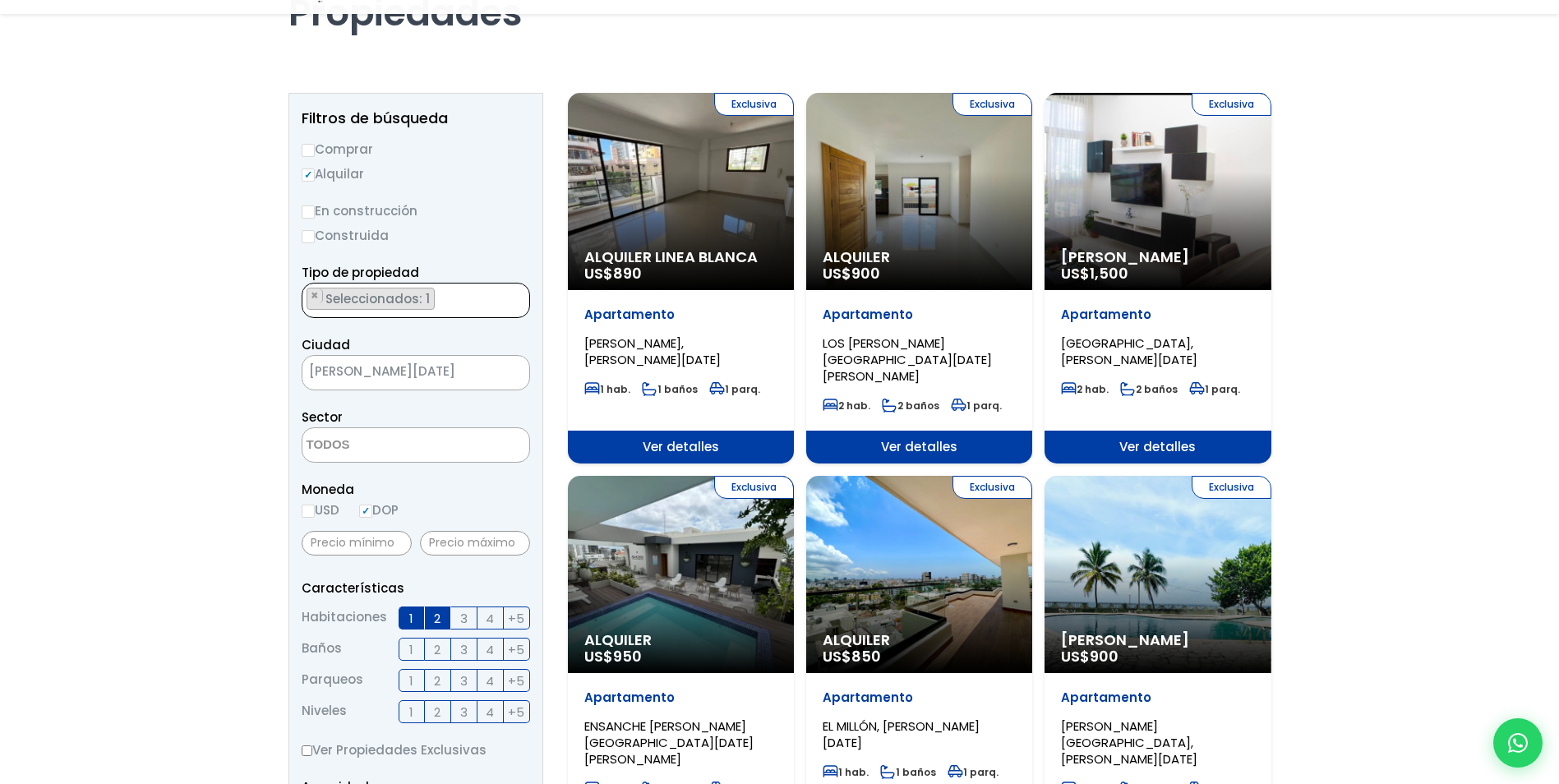
scroll to position [164, 0]
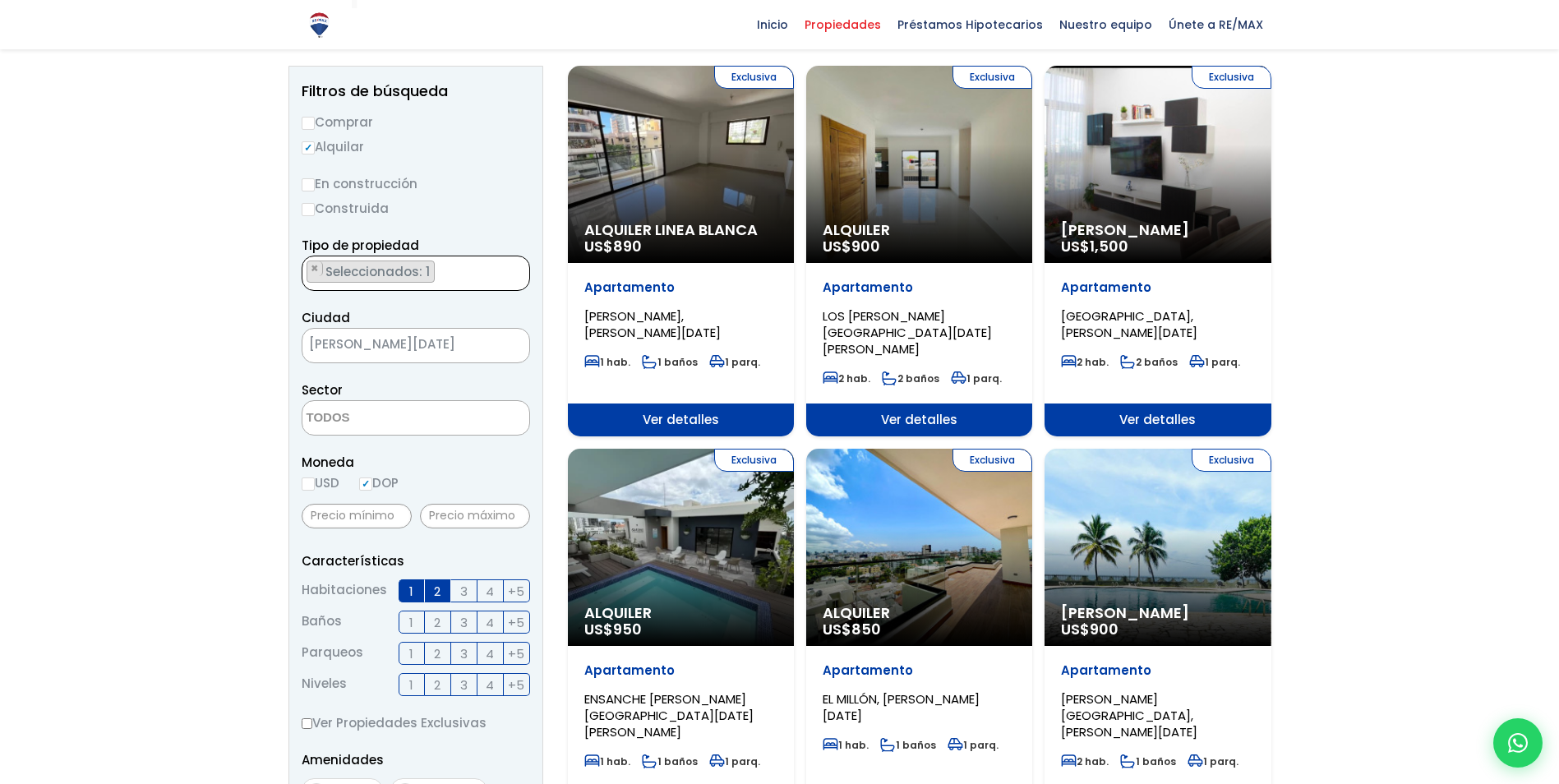
click at [360, 420] on textarea "Search" at bounding box center [382, 419] width 159 height 35
